Goal: Information Seeking & Learning: Learn about a topic

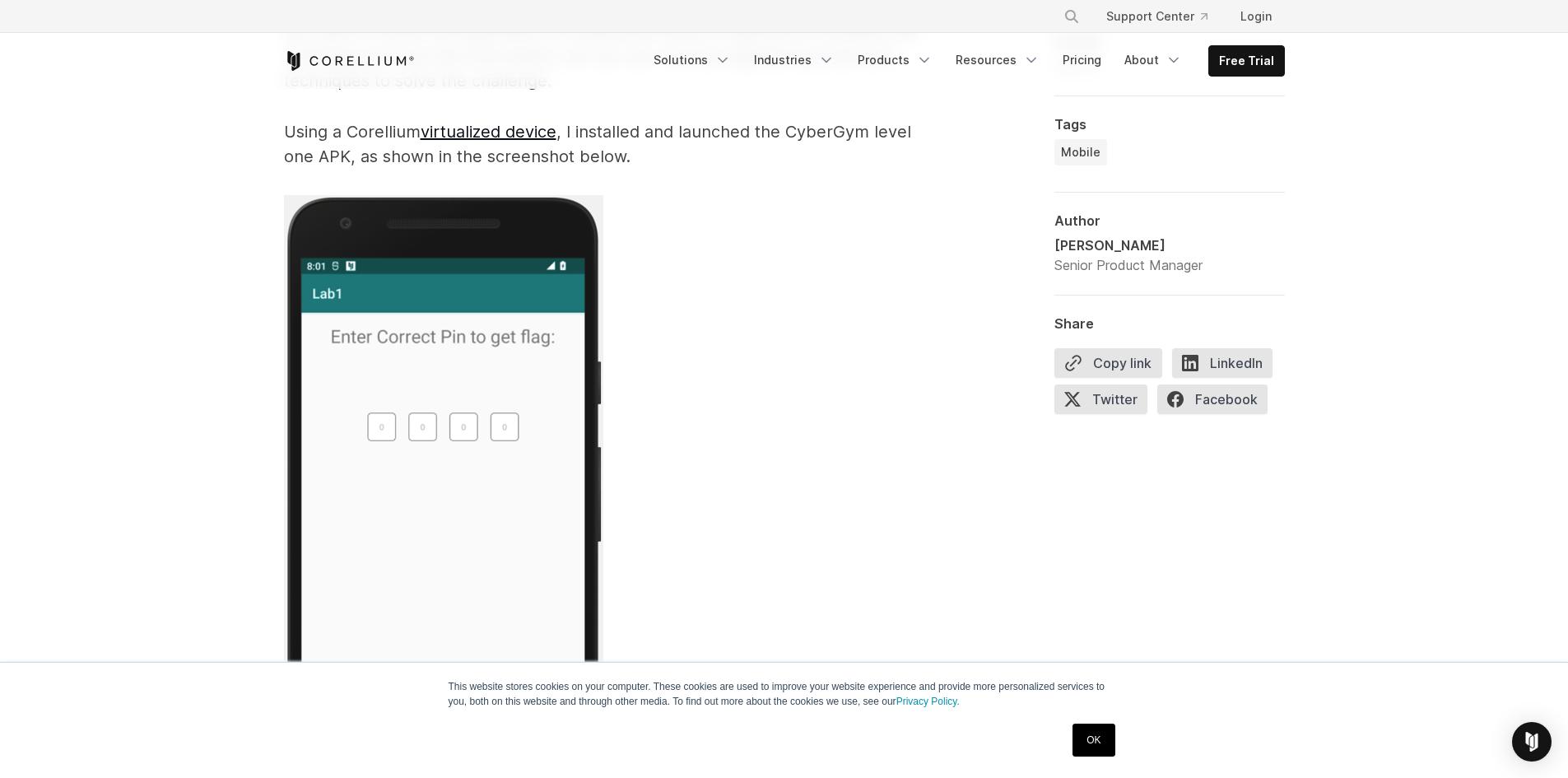
scroll to position [3292, 0]
click at [1115, 739] on div "OK" at bounding box center [1093, 740] width 51 height 43
click at [1100, 743] on link "OK" at bounding box center [1093, 740] width 42 height 33
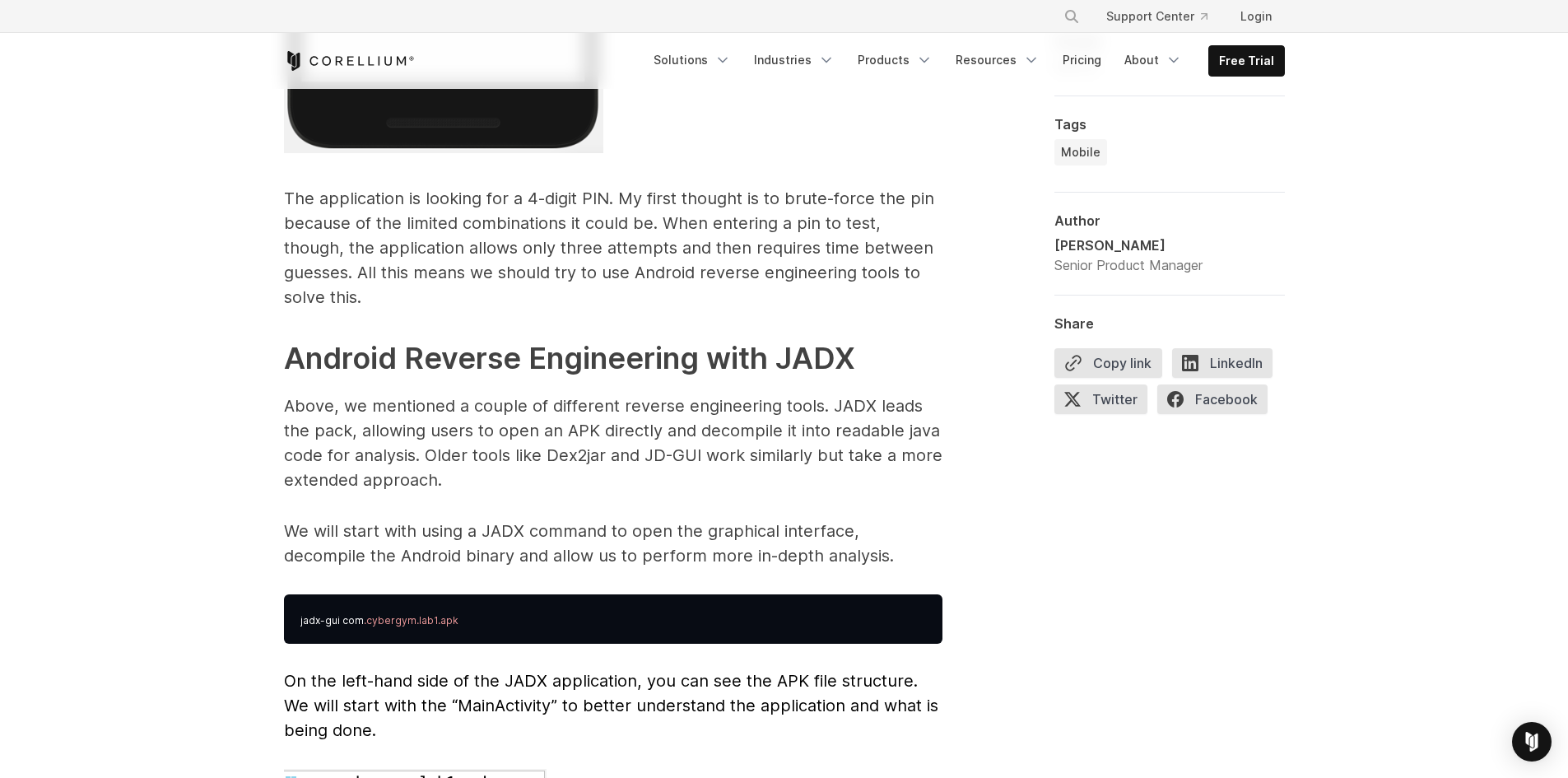
scroll to position [4032, 0]
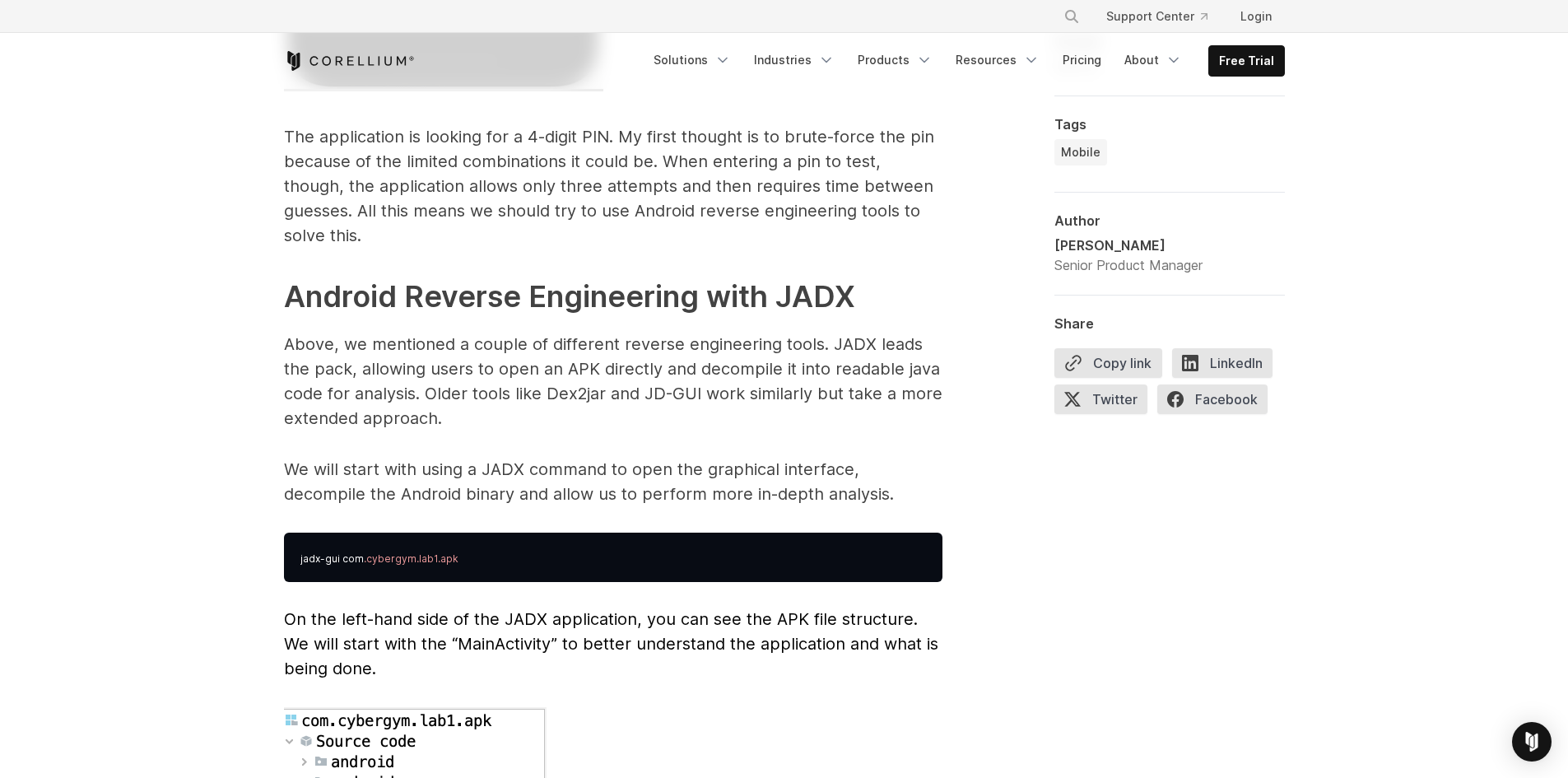
drag, startPoint x: 334, startPoint y: 414, endPoint x: 822, endPoint y: 439, distance: 488.6
drag, startPoint x: 311, startPoint y: 444, endPoint x: 789, endPoint y: 449, distance: 478.0
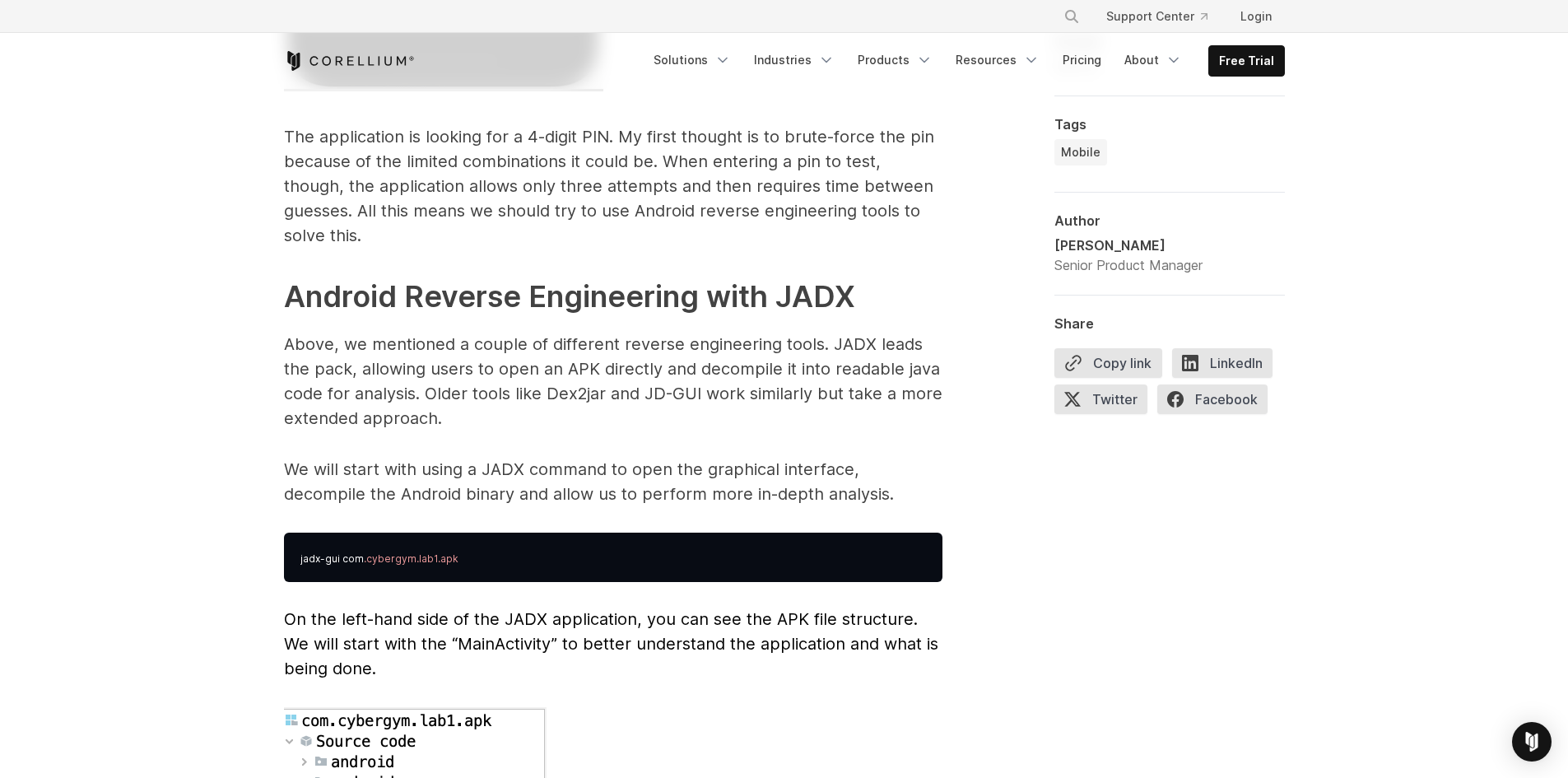
drag, startPoint x: 330, startPoint y: 483, endPoint x: 776, endPoint y: 488, distance: 446.0
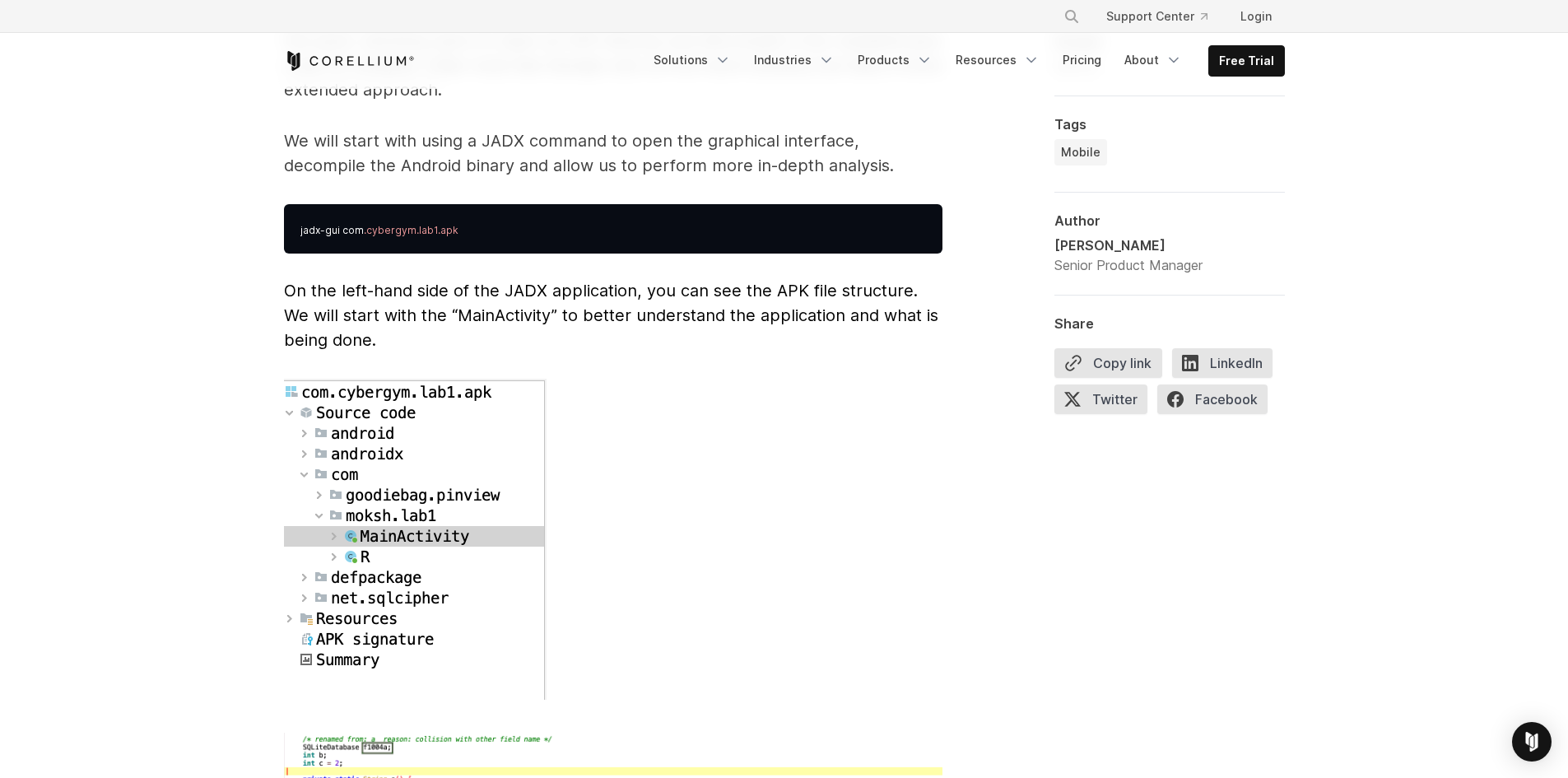
scroll to position [4608, 0]
